Goal: Information Seeking & Learning: Find specific fact

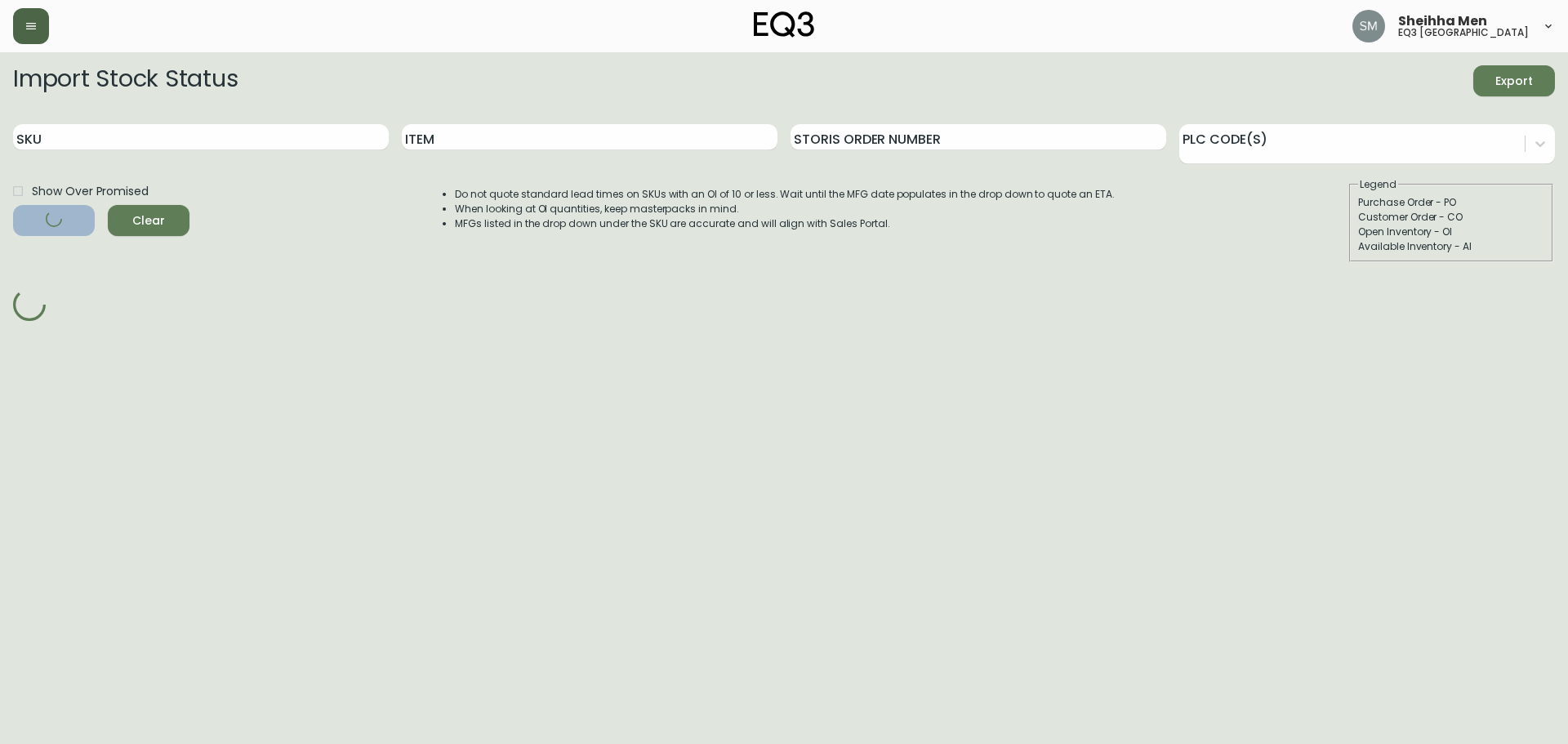
click at [22, 36] on button "button" at bounding box center [31, 26] width 36 height 36
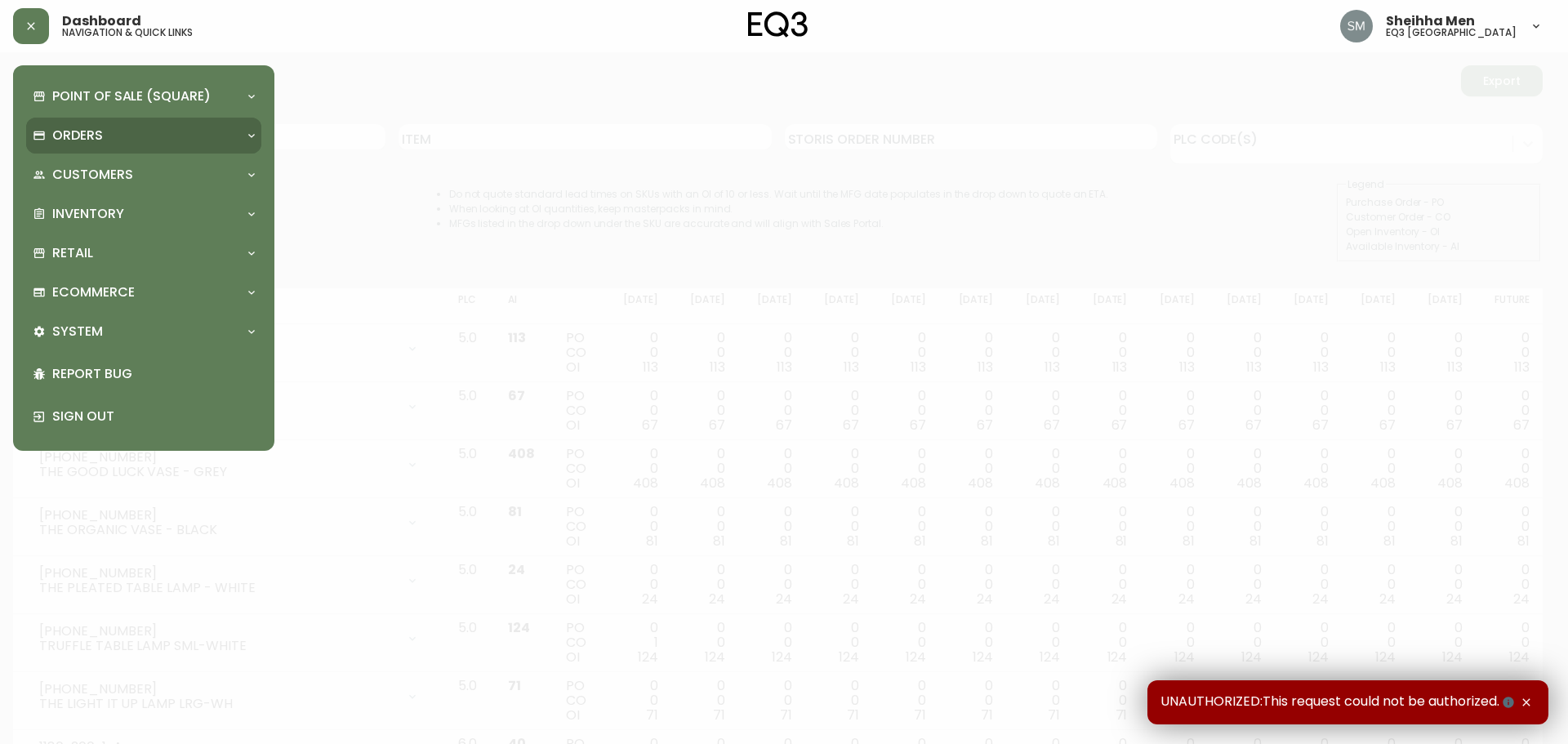
click at [73, 135] on p "Orders" at bounding box center [78, 136] width 51 height 18
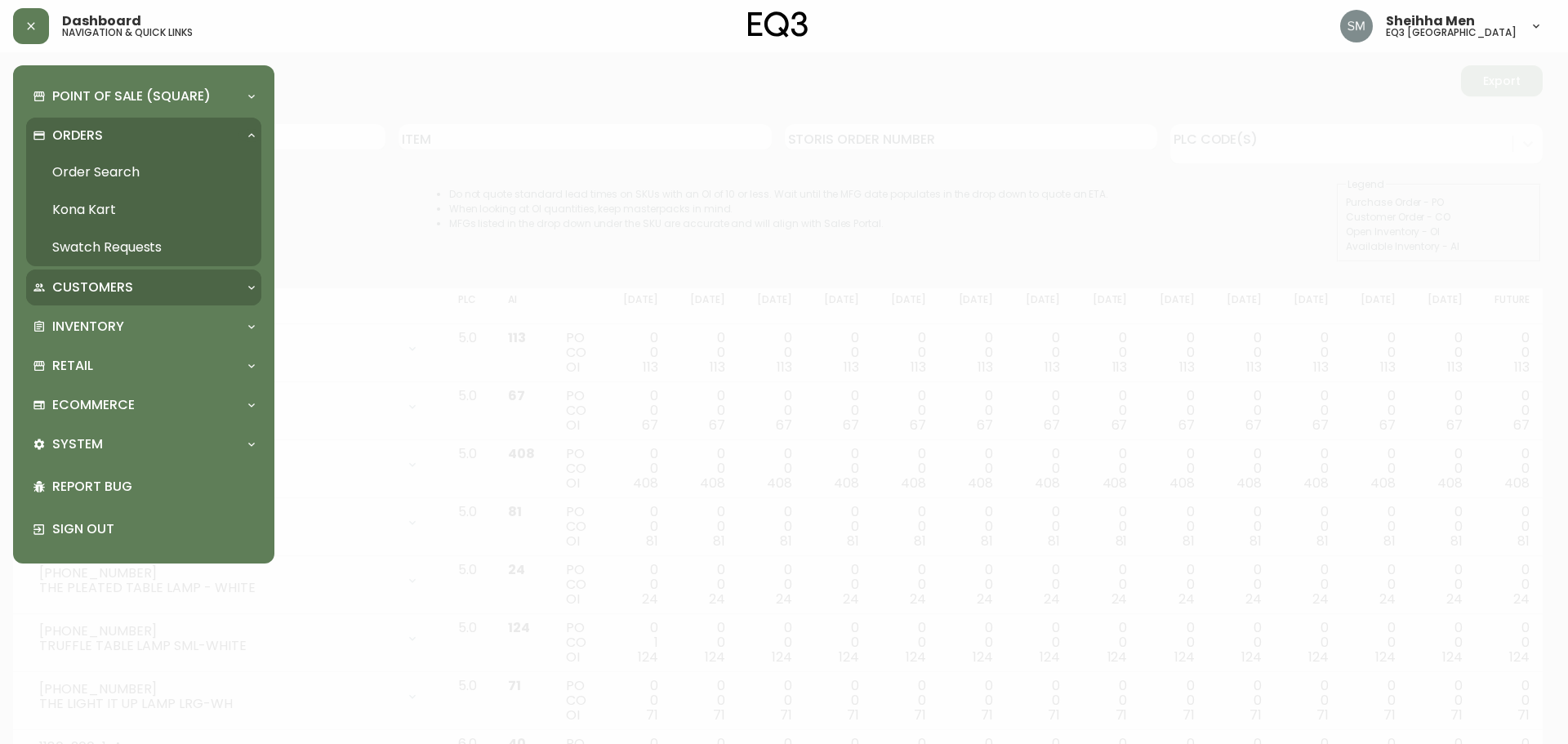
click at [119, 304] on div "Customers" at bounding box center [144, 287] width 235 height 36
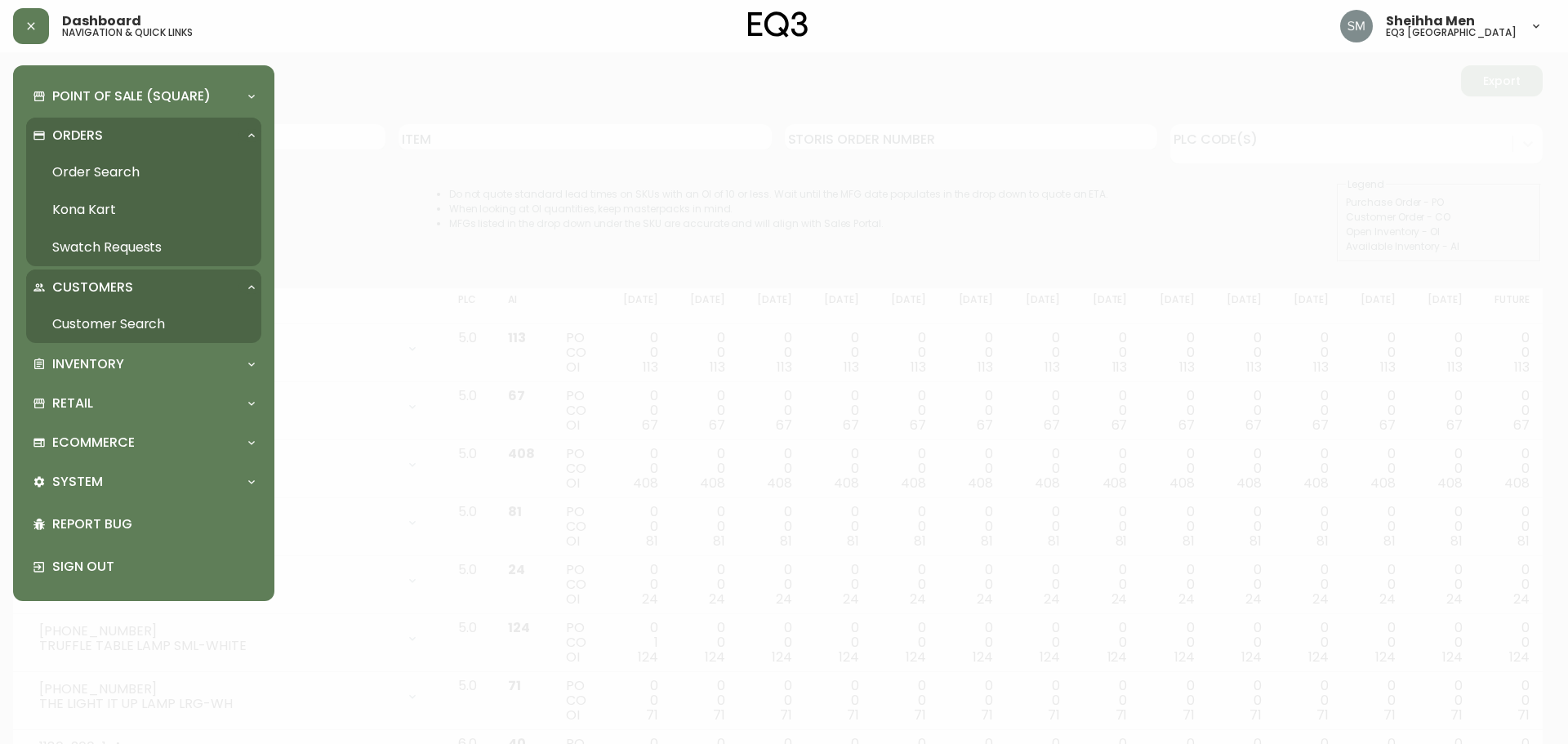
click at [117, 332] on link "Customer Search" at bounding box center [144, 324] width 235 height 37
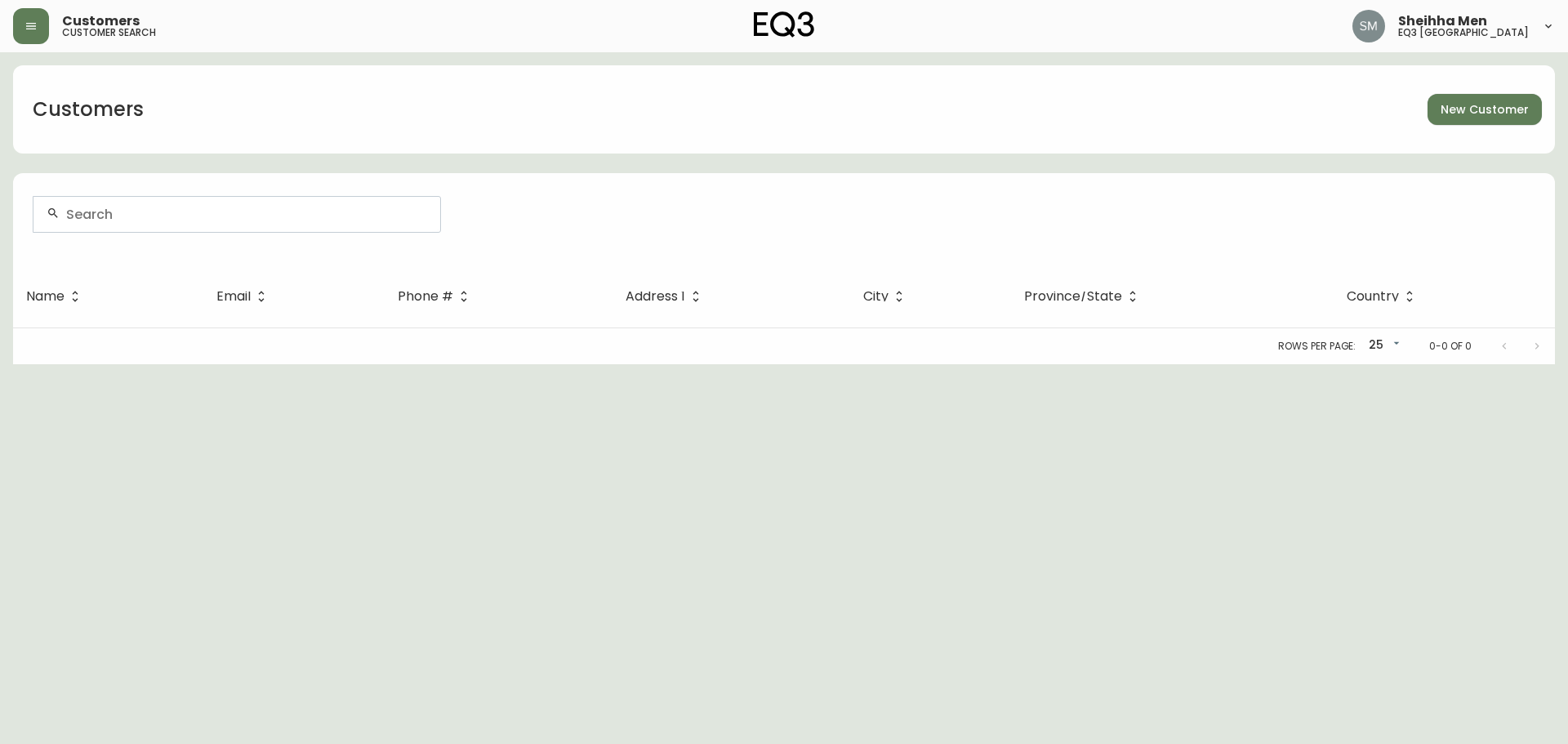
click at [82, 219] on input "text" at bounding box center [246, 214] width 361 height 15
paste input "[PERSON_NAME][EMAIL_ADDRESS][DOMAIN_NAME]"
type input "[PERSON_NAME][EMAIL_ADDRESS][DOMAIN_NAME]"
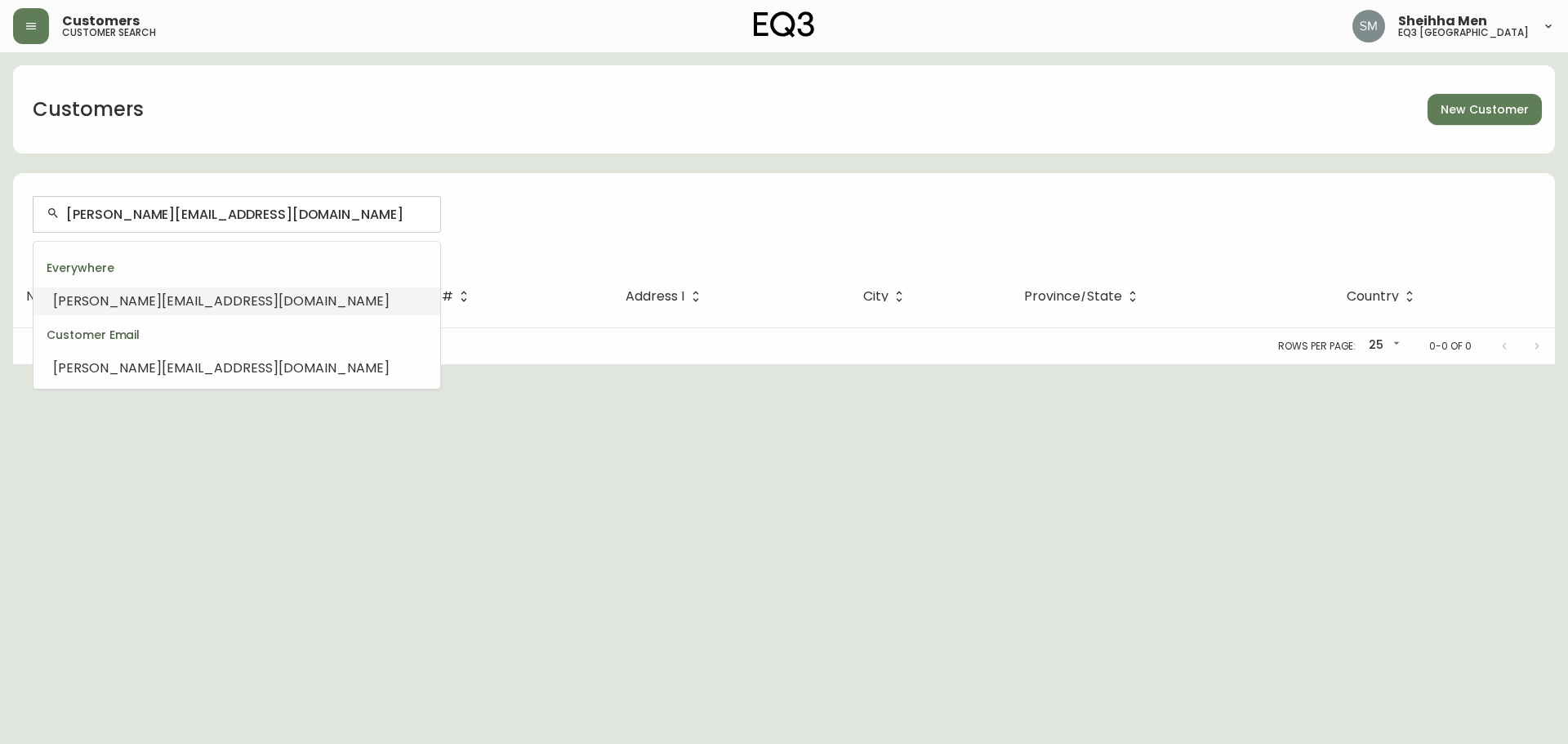
click at [149, 303] on span "[PERSON_NAME][EMAIL_ADDRESS][DOMAIN_NAME]" at bounding box center [220, 301] width 336 height 19
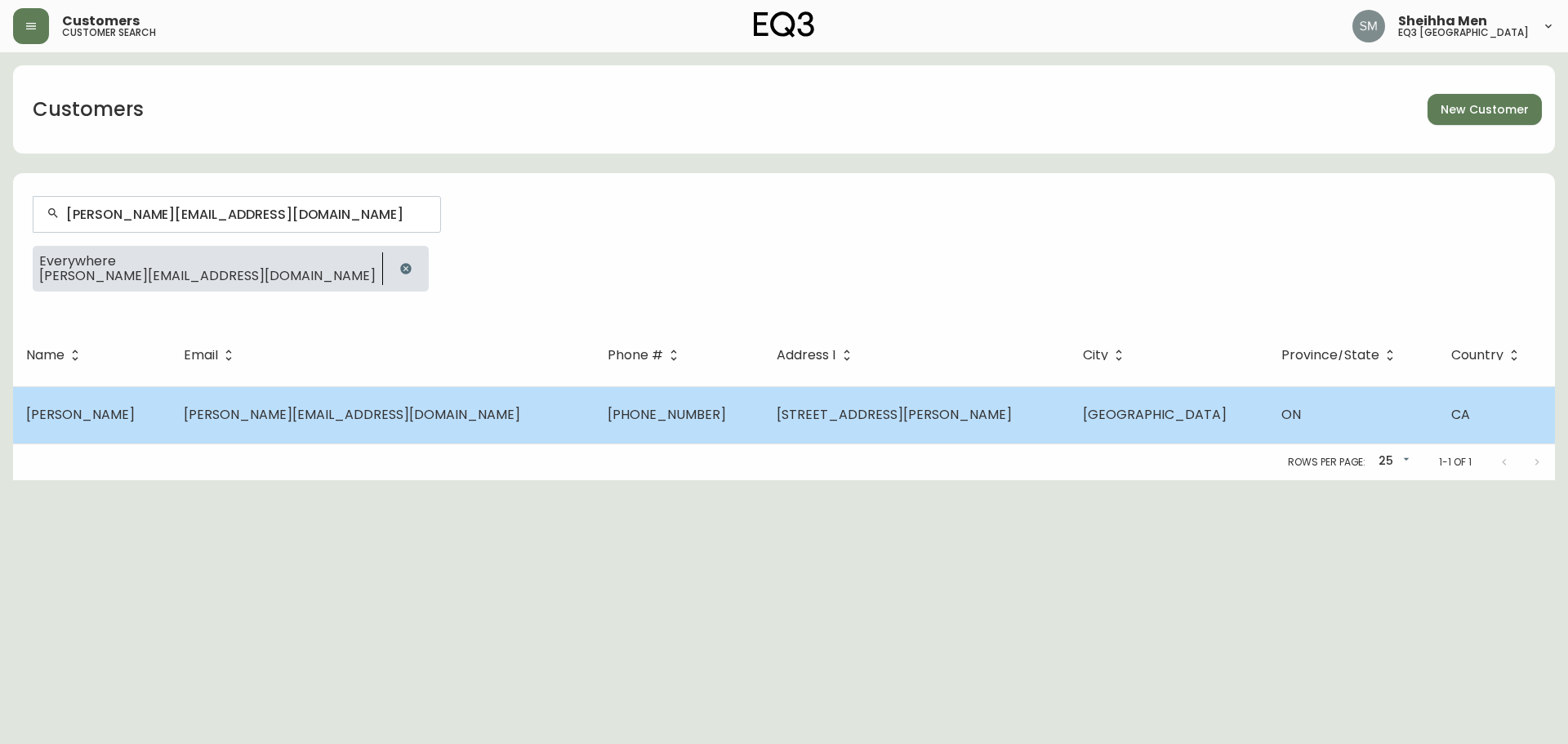
click at [301, 419] on span "[PERSON_NAME][EMAIL_ADDRESS][DOMAIN_NAME]" at bounding box center [351, 414] width 336 height 19
click at [301, 419] on html "Customers customer search Sheihha Men eq3 ottawa Customers New Customer [PERSON…" at bounding box center [784, 240] width 1568 height 480
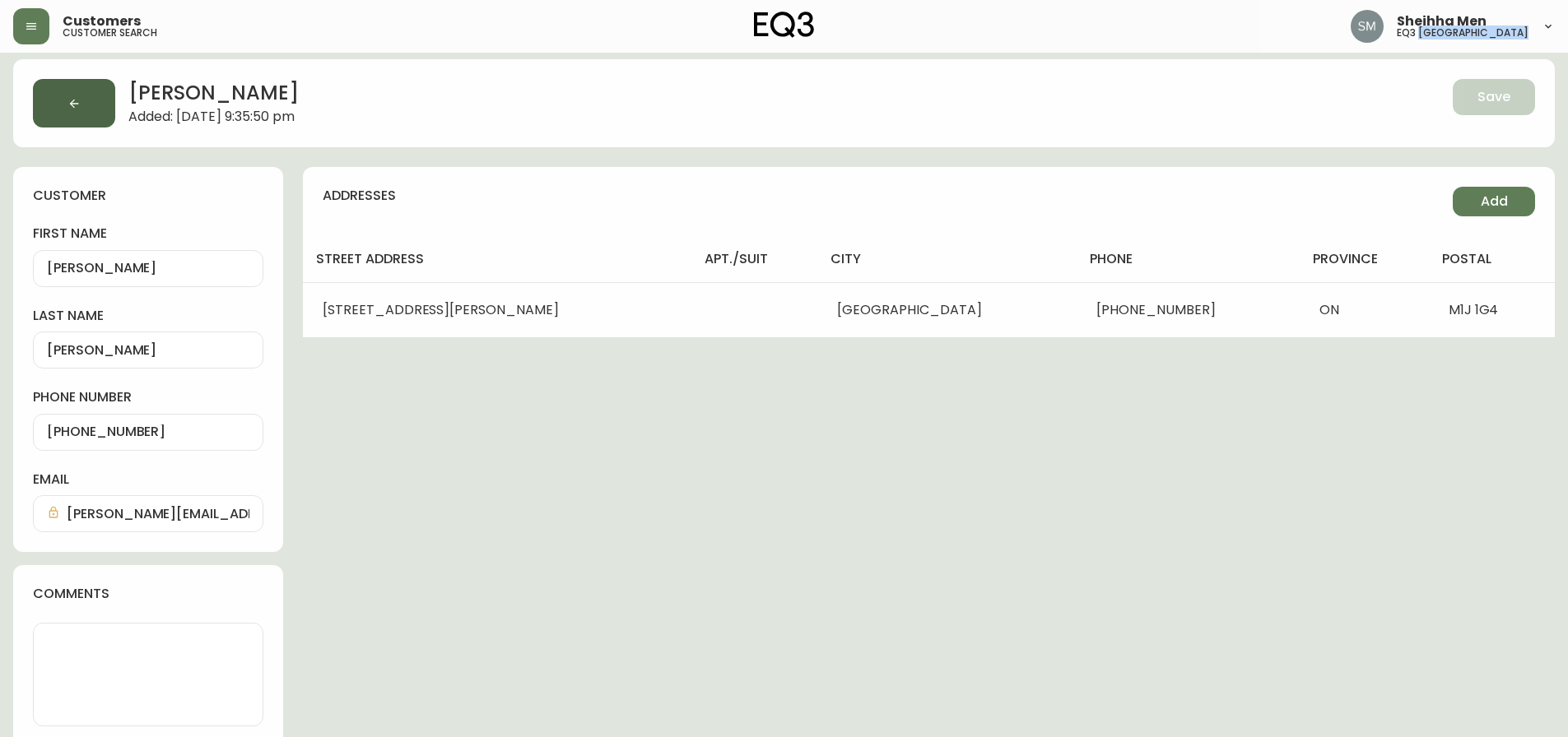
click at [93, 108] on button "button" at bounding box center [75, 103] width 83 height 49
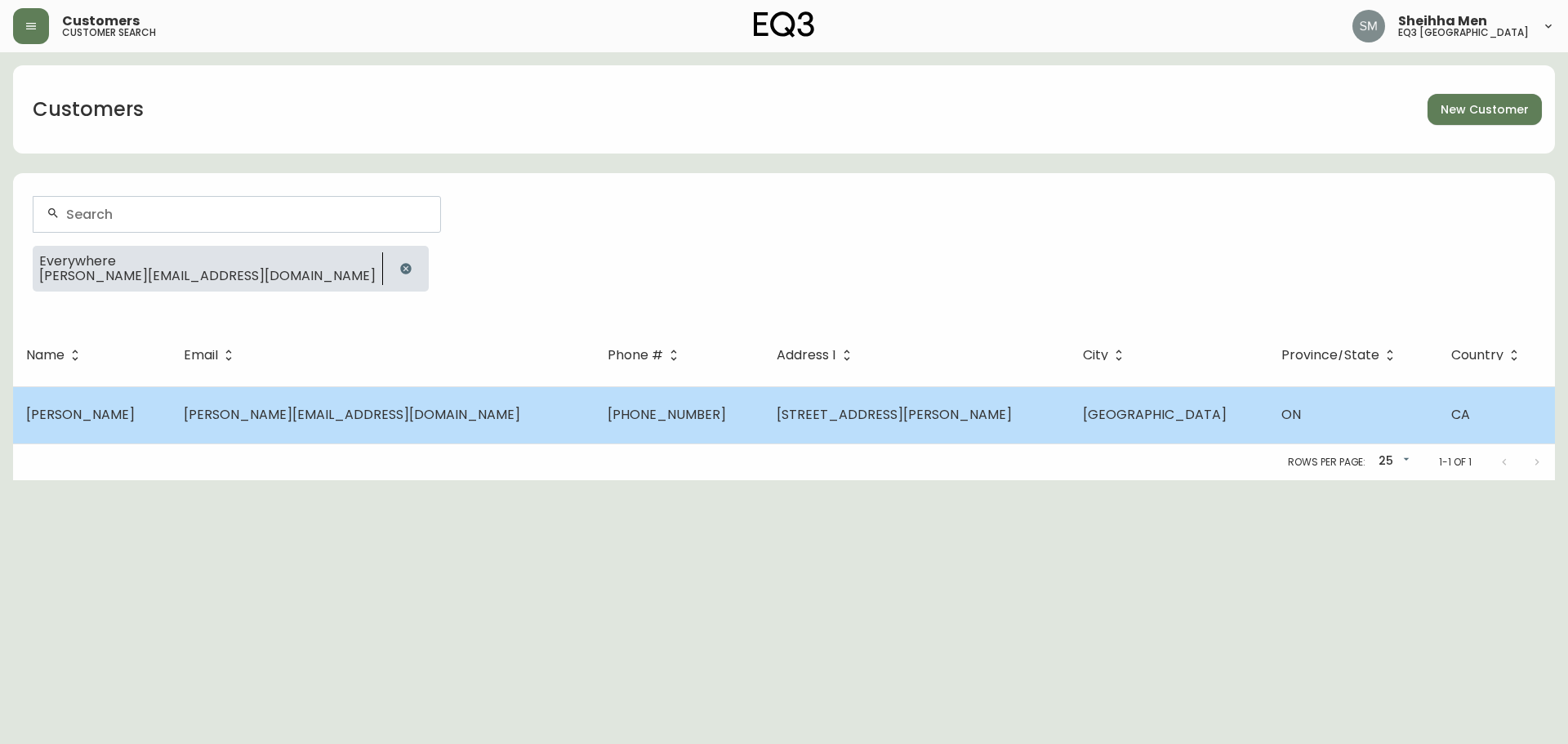
click at [186, 394] on td "[PERSON_NAME][EMAIL_ADDRESS][DOMAIN_NAME]" at bounding box center [382, 415] width 424 height 57
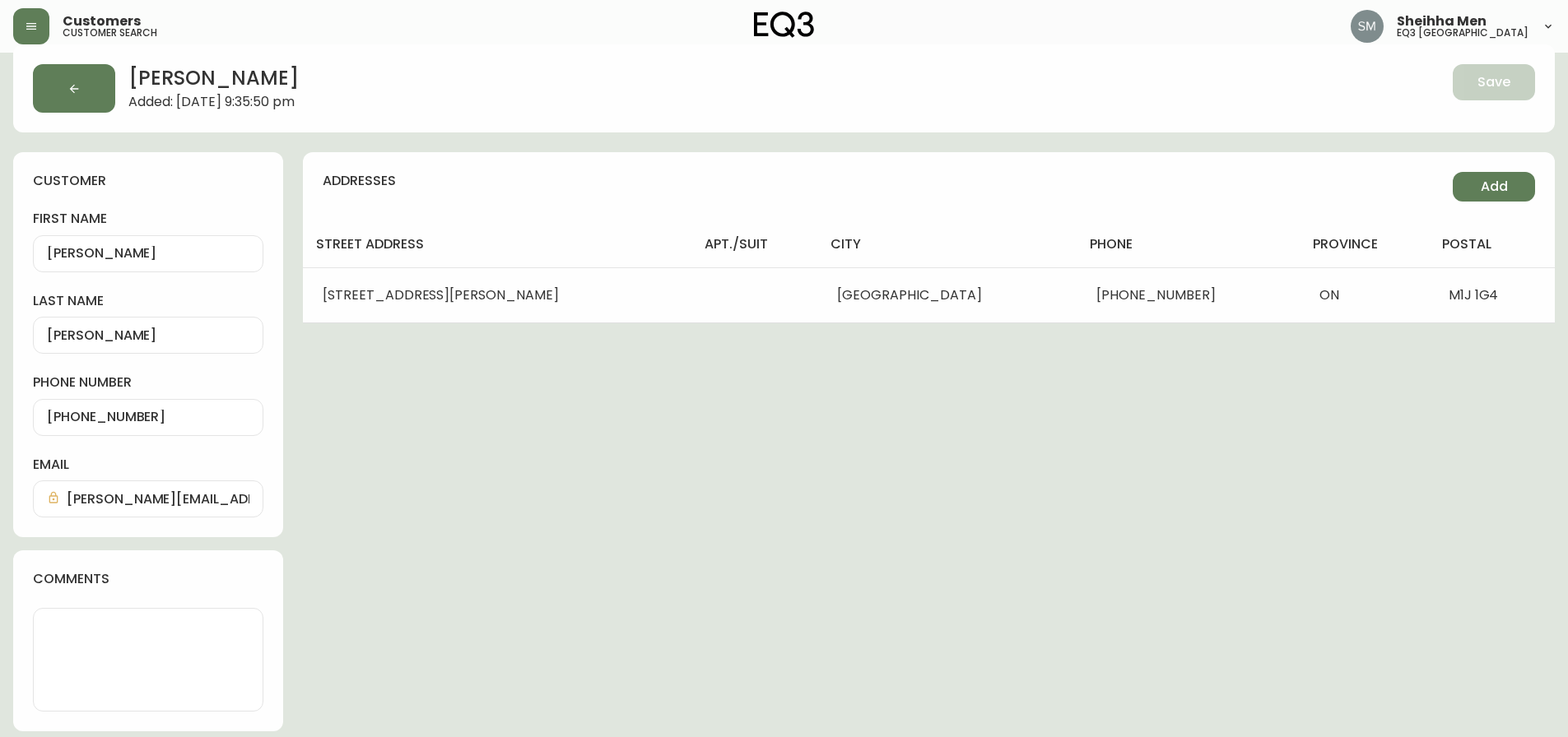
scroll to position [29, 0]
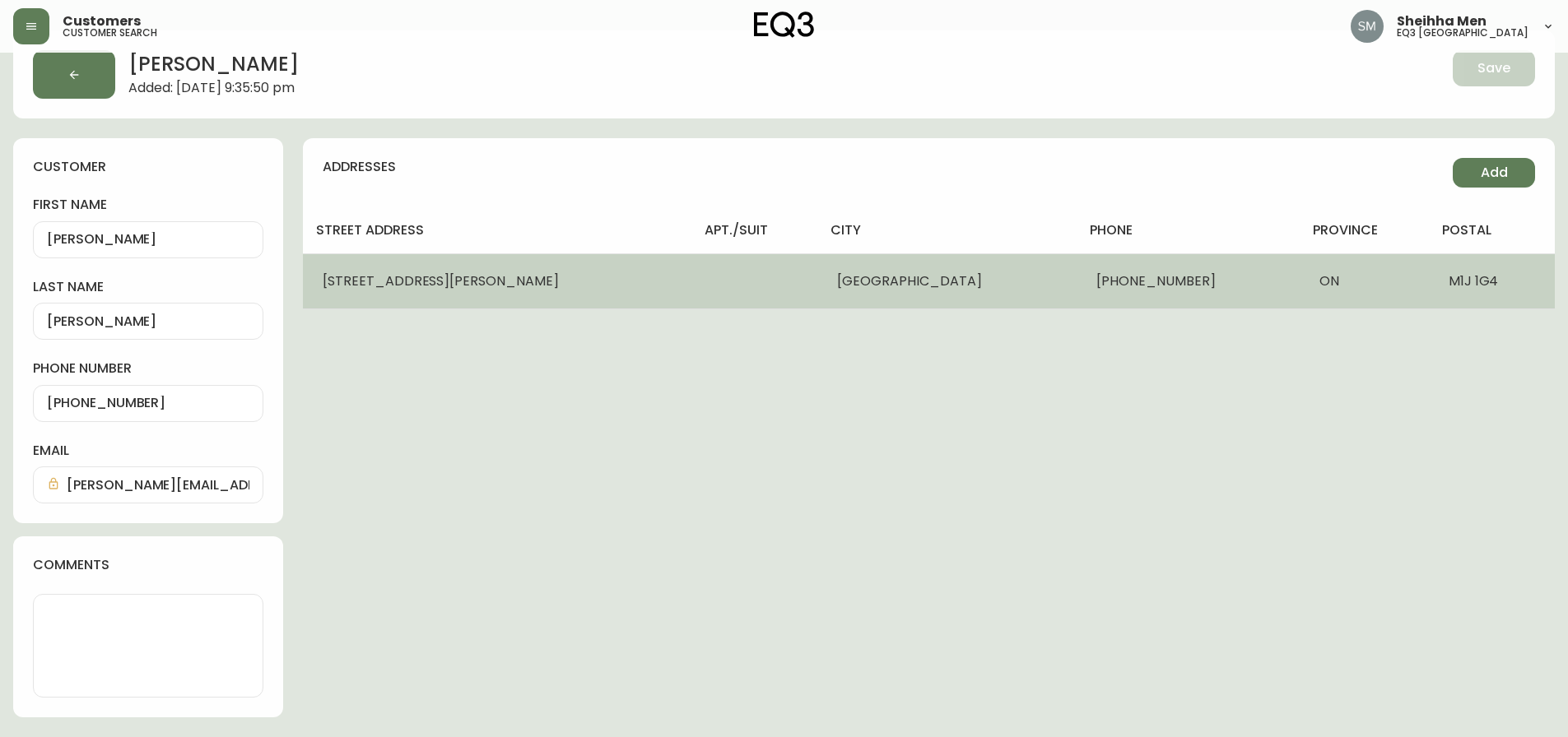
click at [448, 278] on td "[STREET_ADDRESS][PERSON_NAME]" at bounding box center [497, 280] width 388 height 55
select select "ON"
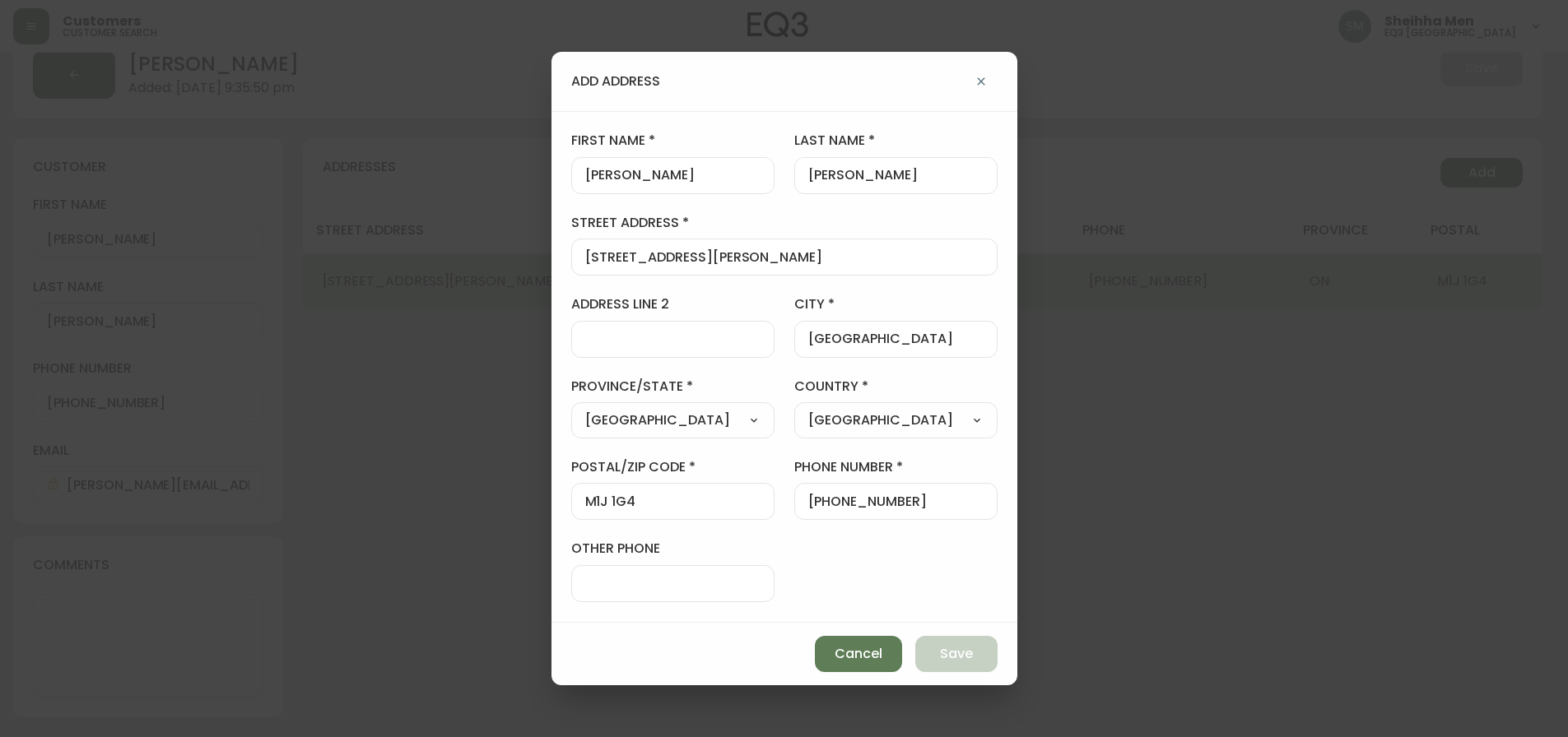
scroll to position [16, 0]
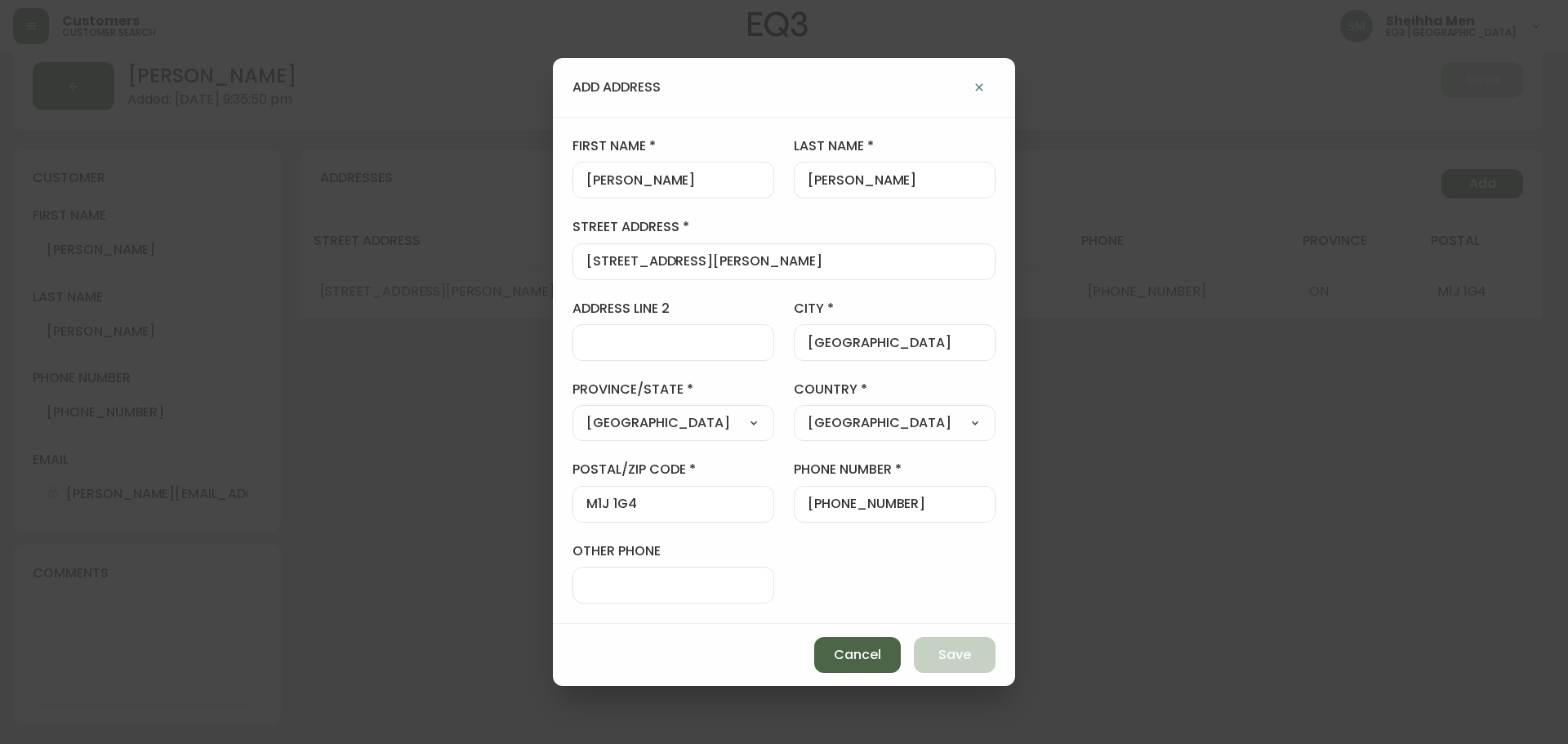
click at [862, 641] on button "Cancel" at bounding box center [857, 655] width 87 height 36
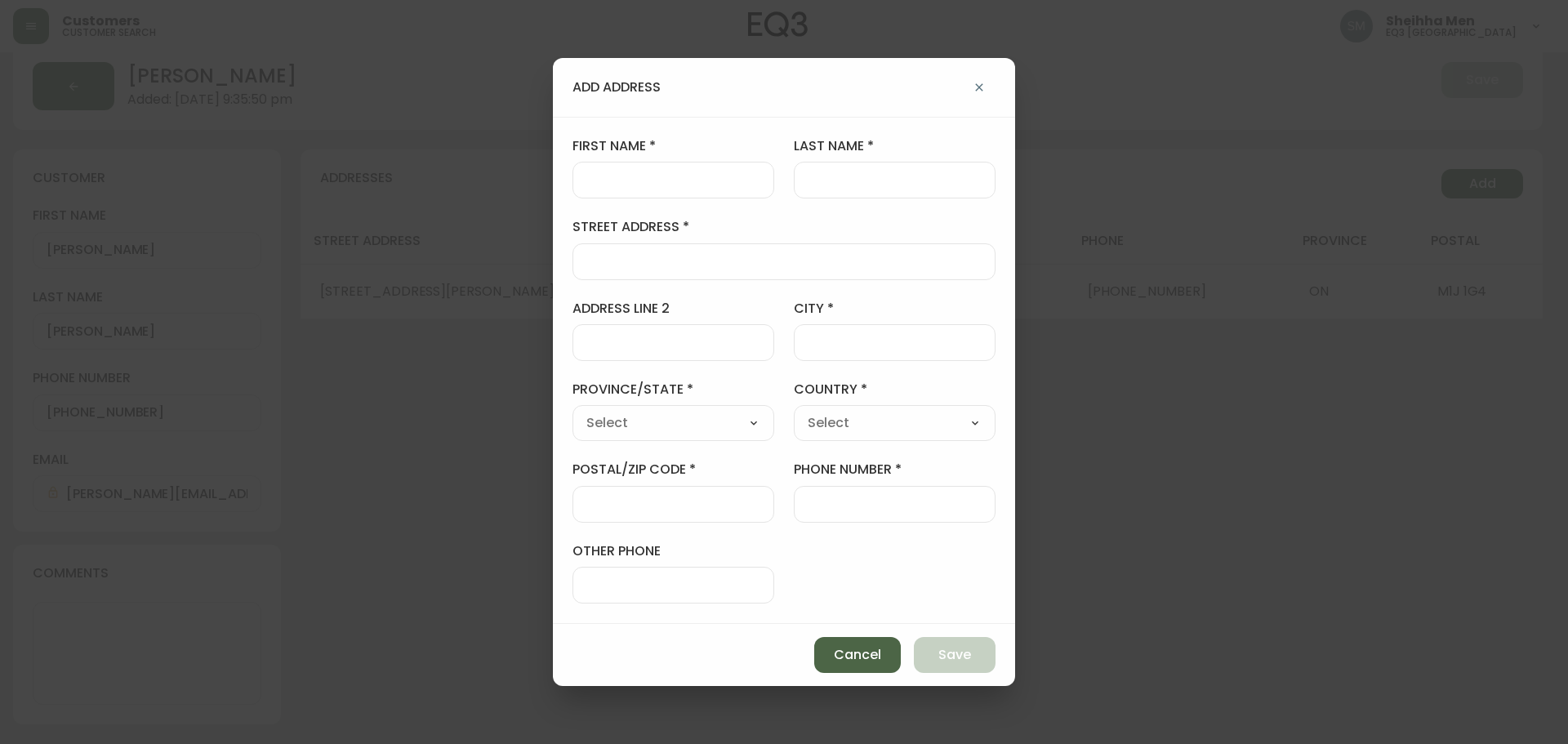
select select
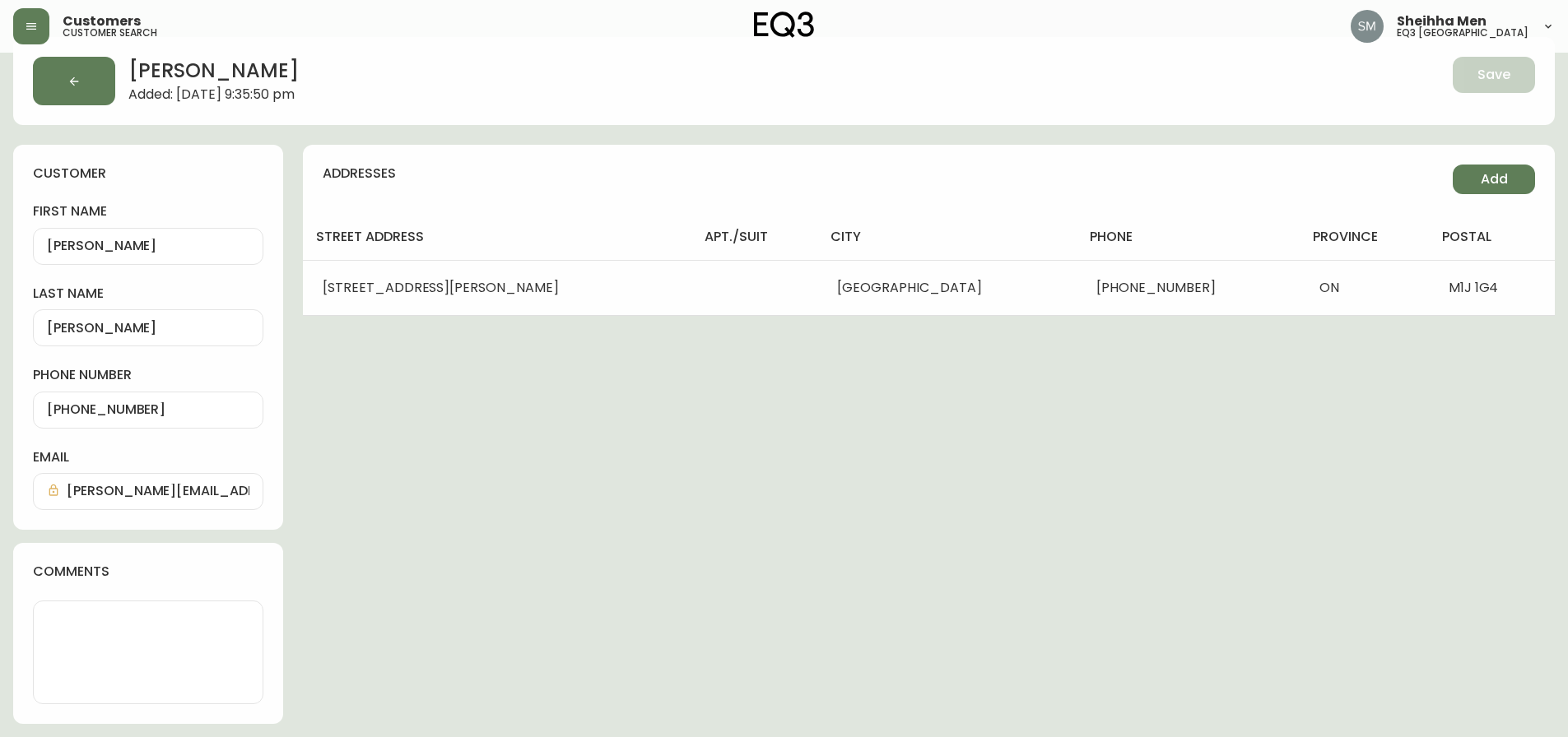
scroll to position [29, 0]
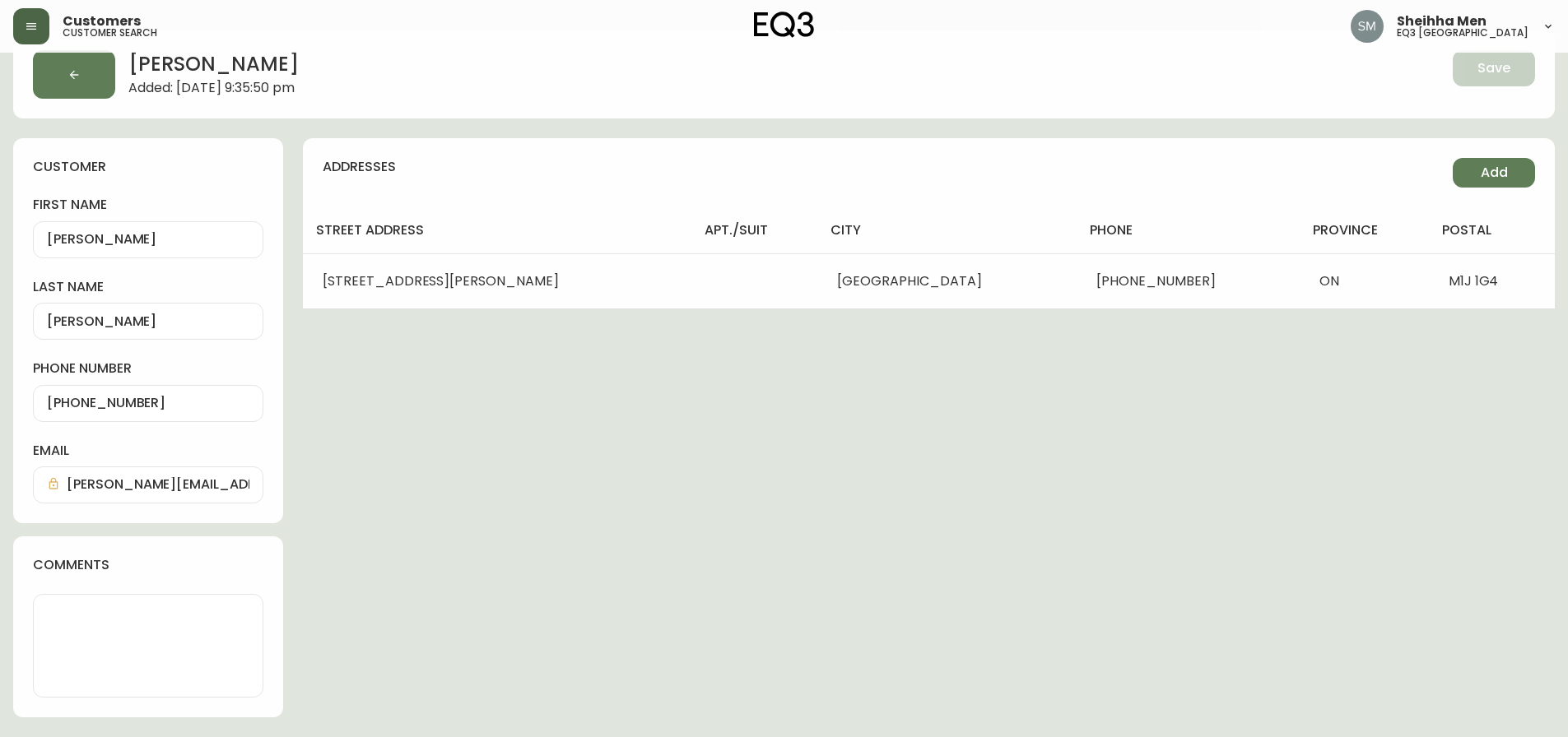
click at [24, 22] on button "button" at bounding box center [31, 26] width 36 height 36
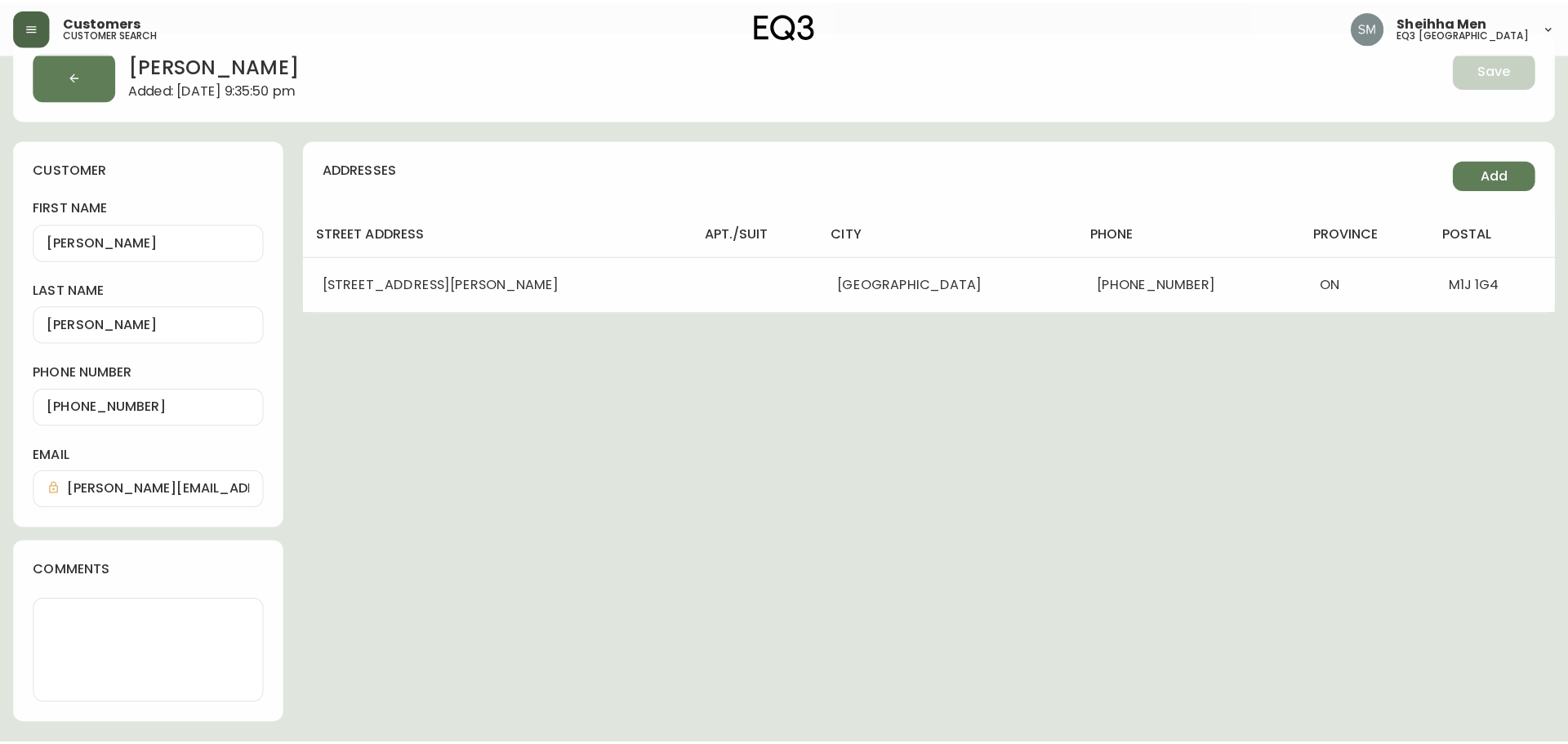
scroll to position [16, 0]
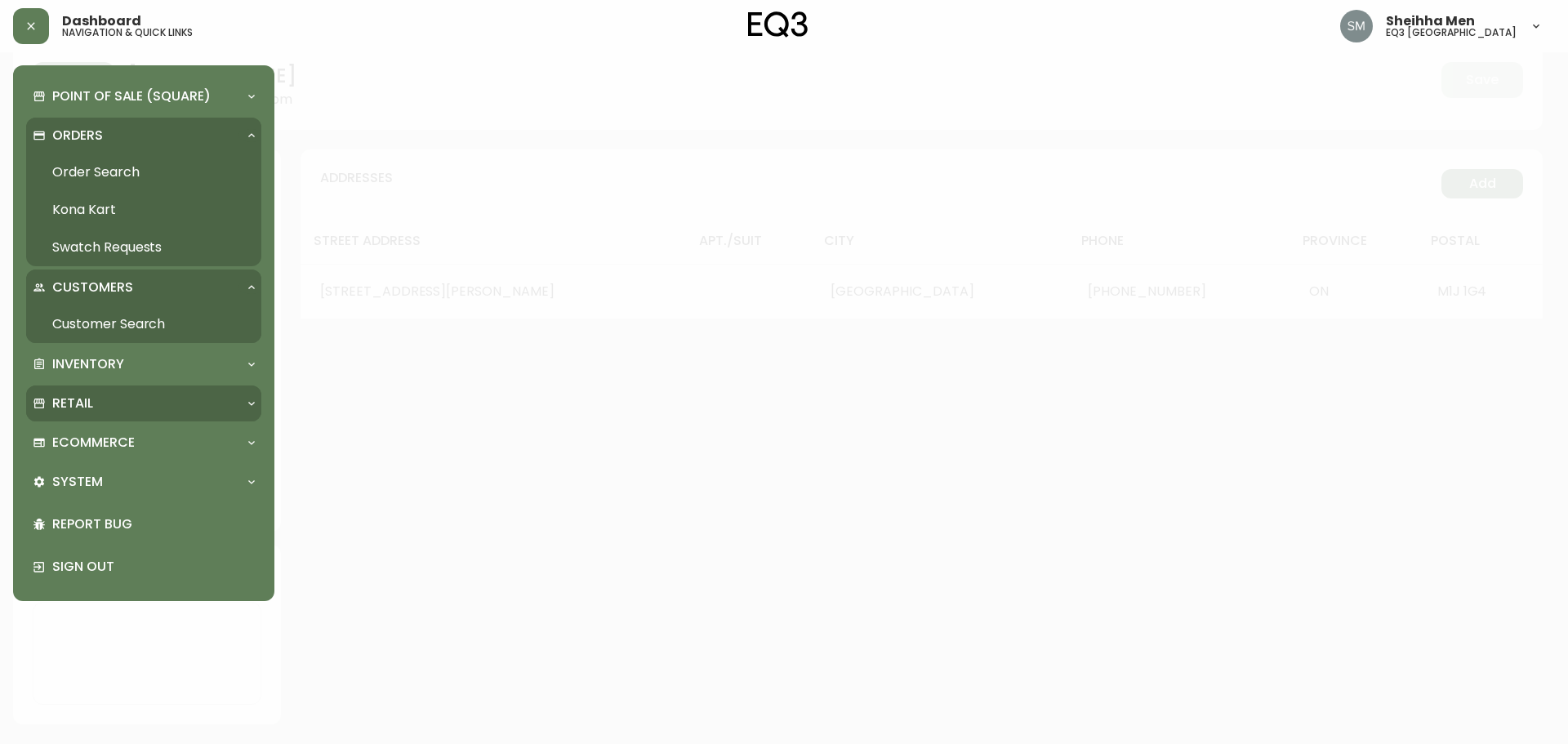
click at [75, 391] on div "Retail" at bounding box center [144, 403] width 235 height 36
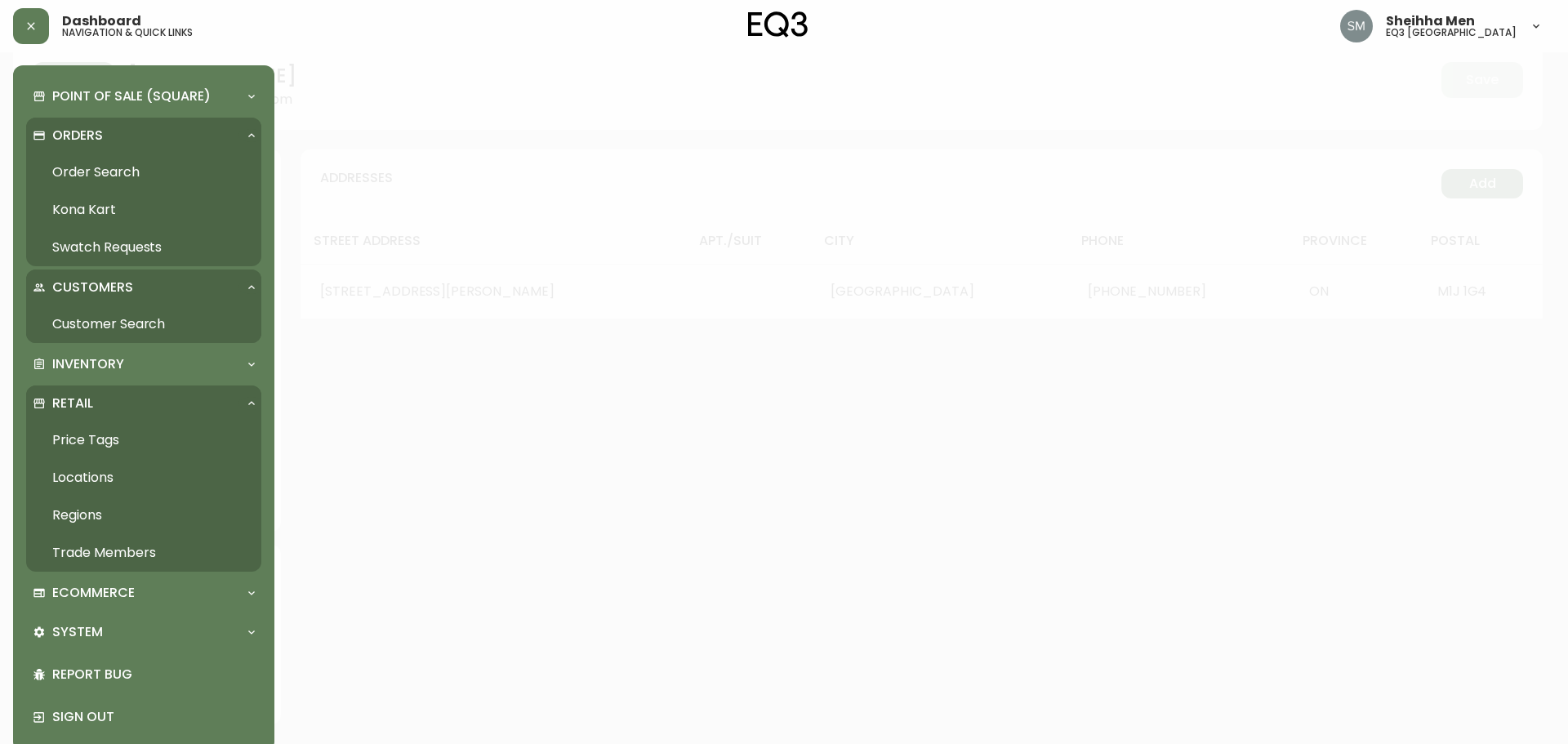
click at [82, 556] on link "Trade Members" at bounding box center [144, 553] width 235 height 37
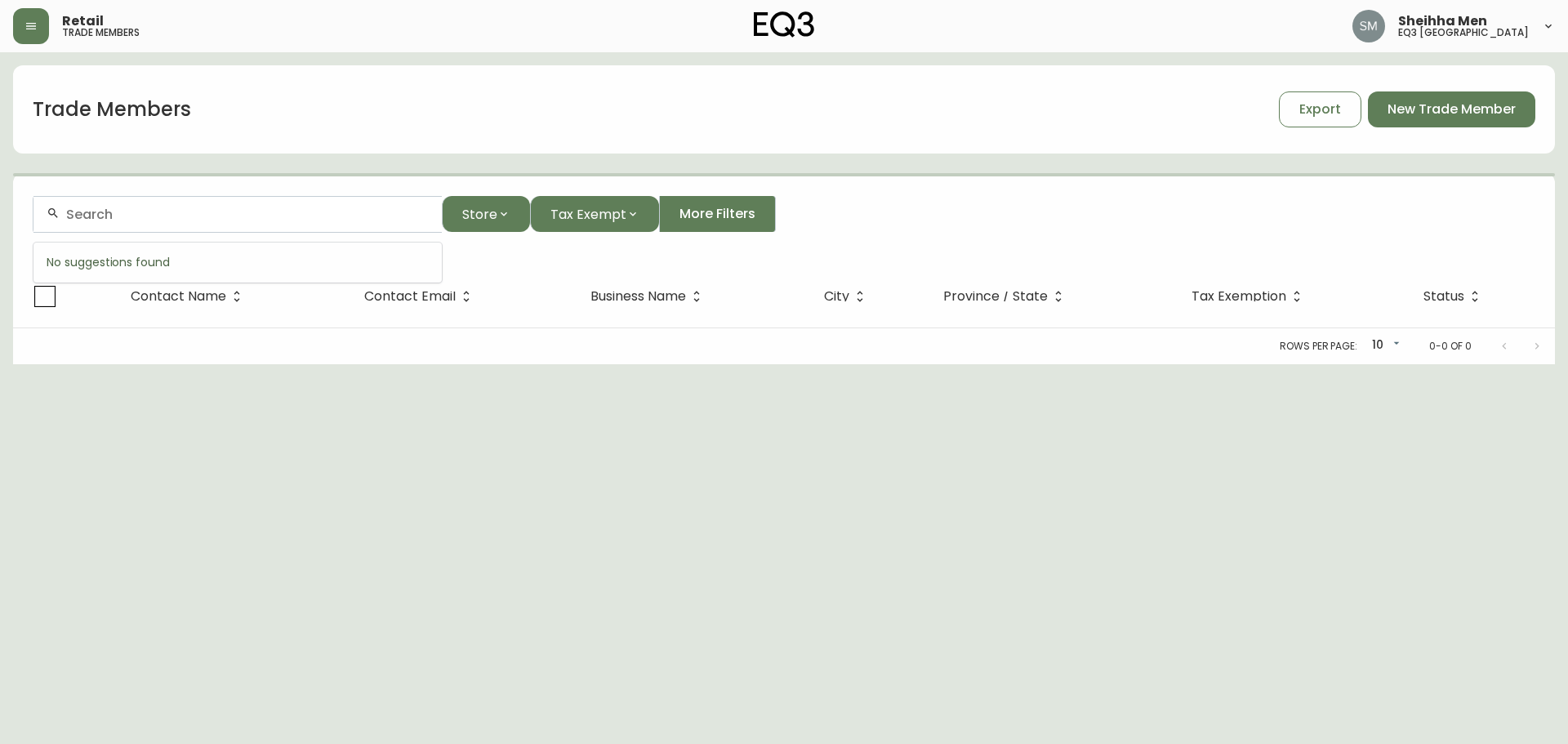
click at [265, 217] on input "text" at bounding box center [247, 214] width 362 height 15
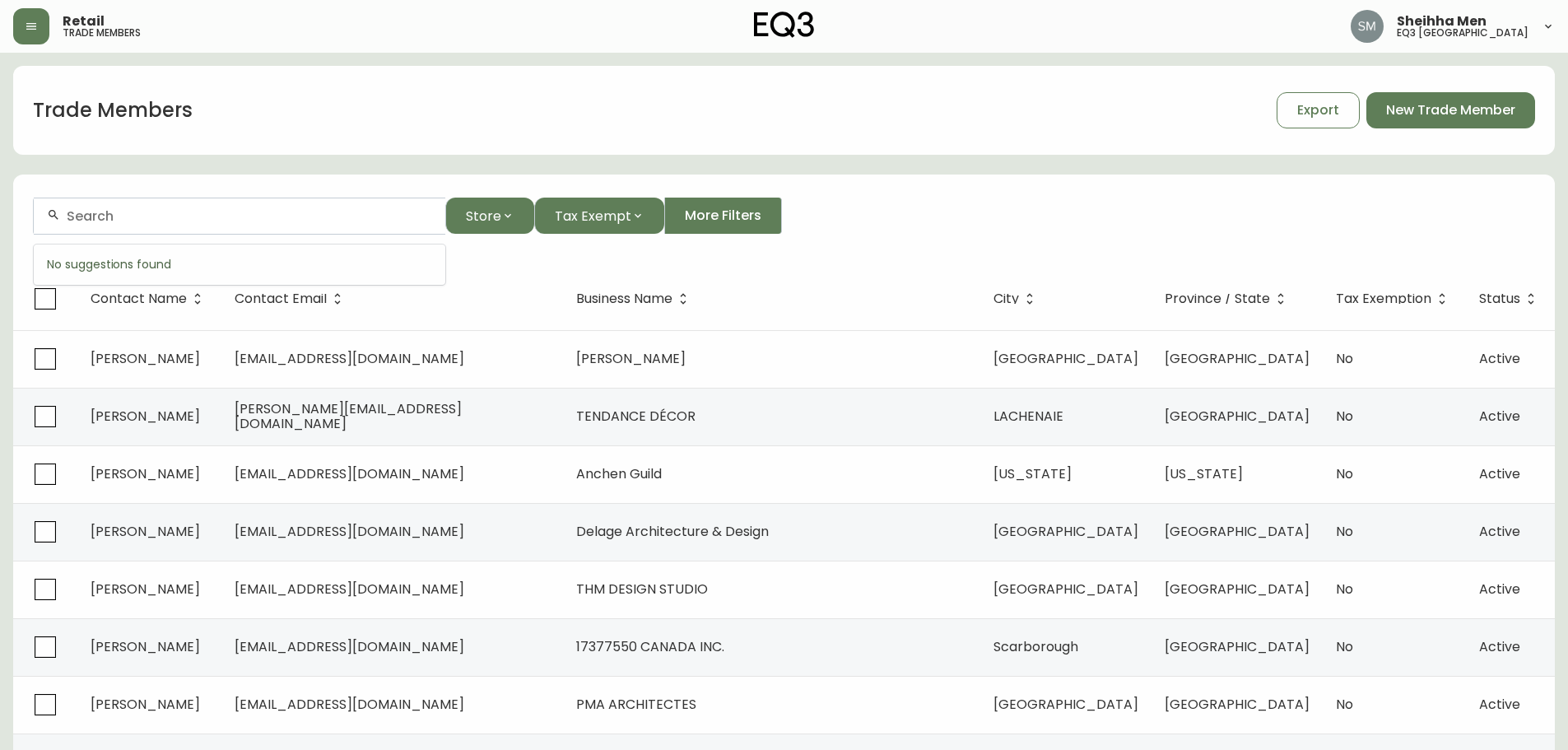
paste input "[PERSON_NAME][EMAIL_ADDRESS][DOMAIN_NAME]"
type input "[PERSON_NAME][EMAIL_ADDRESS][DOMAIN_NAME]"
click at [35, 15] on button "button" at bounding box center [31, 26] width 36 height 36
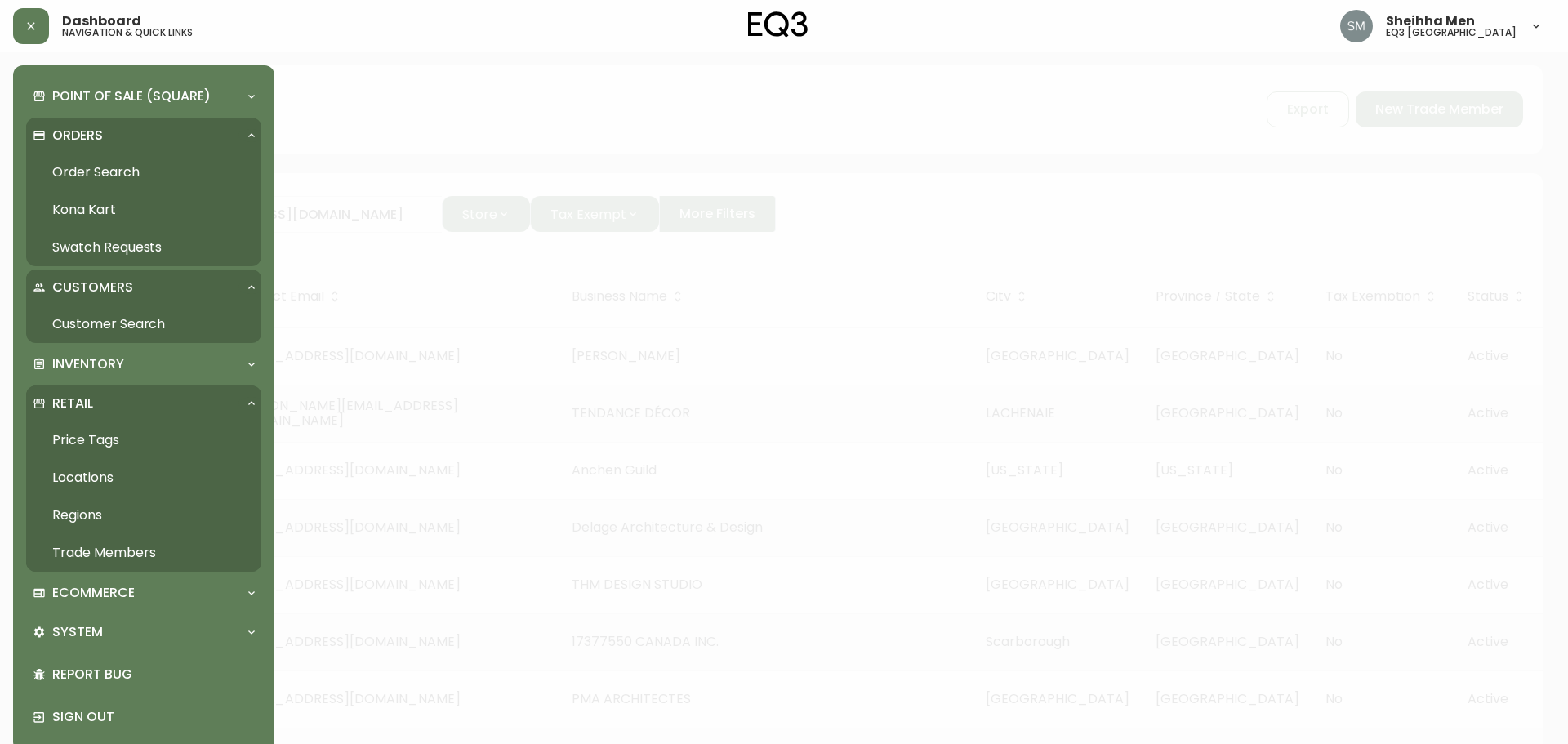
click at [92, 318] on link "Customer Search" at bounding box center [144, 324] width 235 height 37
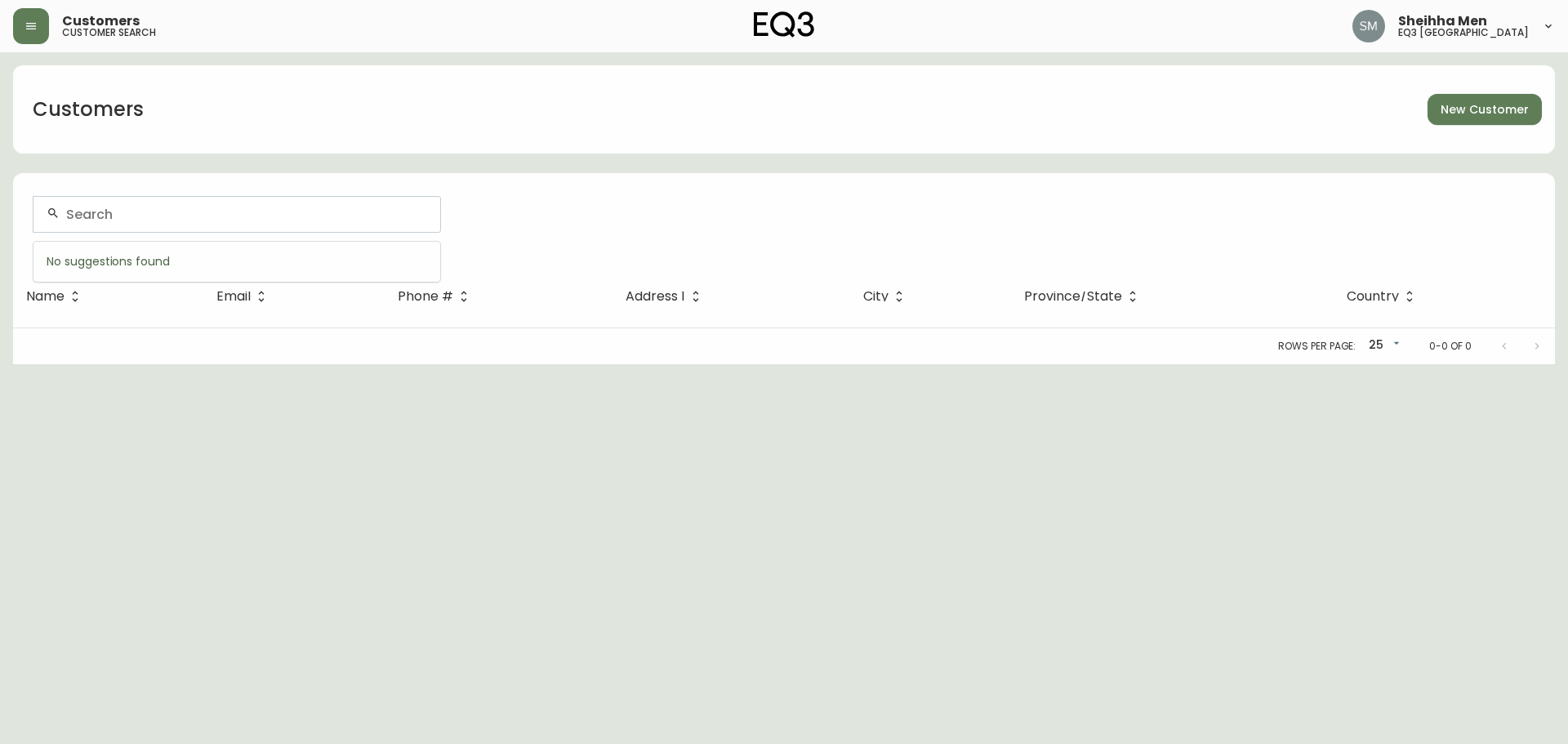
click at [173, 216] on input "text" at bounding box center [246, 214] width 361 height 15
paste input "[PERSON_NAME][EMAIL_ADDRESS][DOMAIN_NAME]"
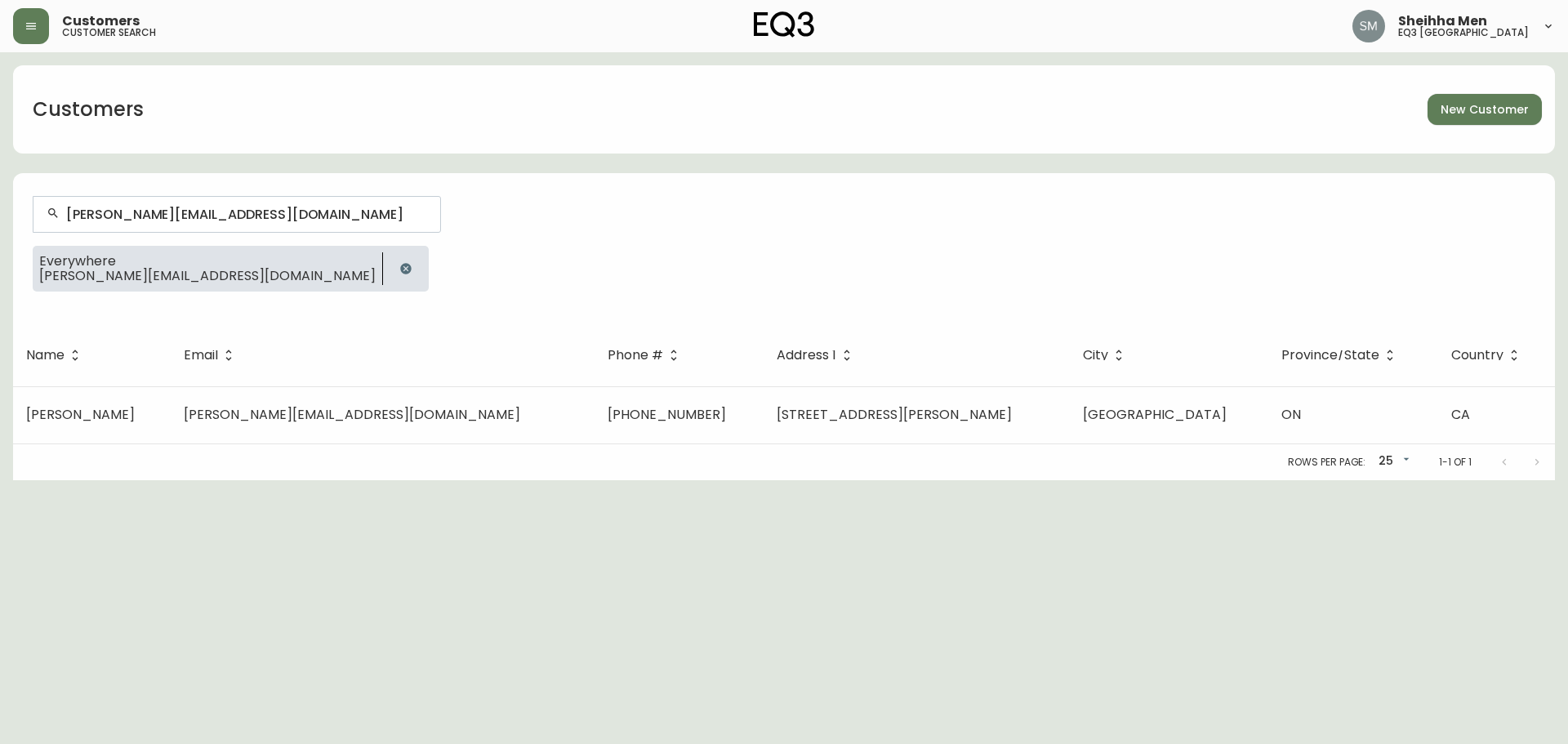
type input "[PERSON_NAME][EMAIL_ADDRESS][DOMAIN_NAME]"
